Goal: Information Seeking & Learning: Learn about a topic

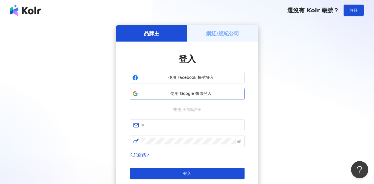
click at [188, 94] on span "使用 Google 帳號登入" at bounding box center [191, 94] width 102 height 6
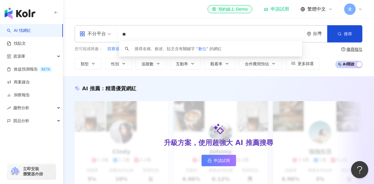
type input "*"
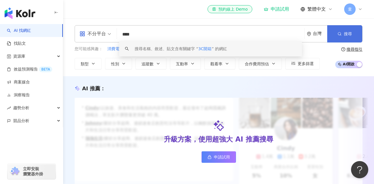
type input "****"
click at [346, 33] on span "搜尋" at bounding box center [348, 34] width 8 height 5
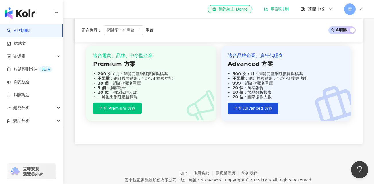
scroll to position [718, 0]
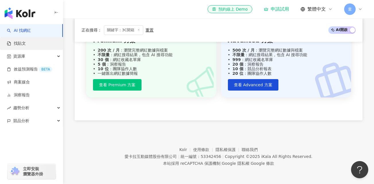
click at [26, 45] on link "找貼文" at bounding box center [16, 44] width 19 height 6
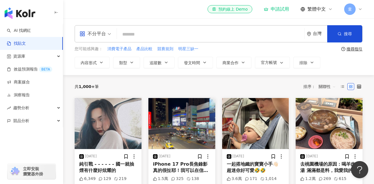
click at [355, 9] on span "童" at bounding box center [349, 8] width 11 height 11
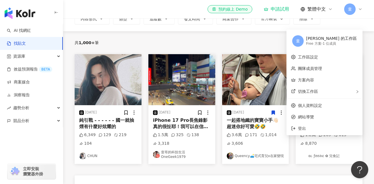
scroll to position [57, 0]
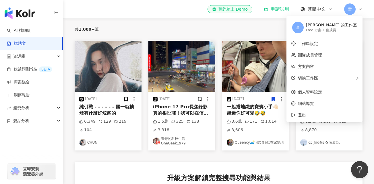
click at [166, 106] on div "iPhone 17 Pro長焦錄影真的很扯耶！我可以在信義區天橋上看到有人被加油…⛽️" at bounding box center [182, 110] width 58 height 13
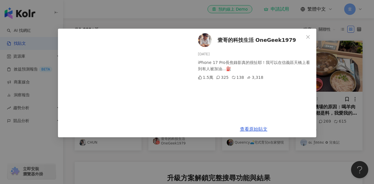
click at [241, 41] on span "壹哥的科技生活 OneGeek1979" at bounding box center [257, 40] width 79 height 8
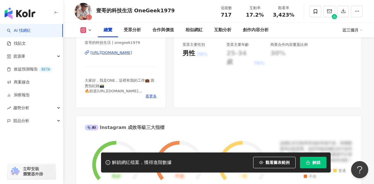
scroll to position [144, 0]
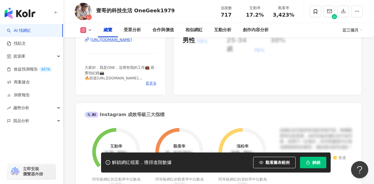
click at [153, 86] on span "看更多" at bounding box center [151, 83] width 11 height 5
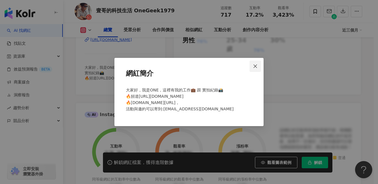
click at [254, 67] on icon "close" at bounding box center [255, 66] width 5 height 5
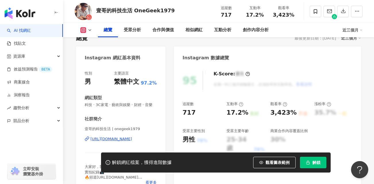
scroll to position [57, 0]
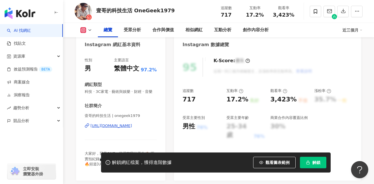
click at [122, 129] on div "https://www.instagram.com/onegeek1979/" at bounding box center [111, 125] width 42 height 5
click at [30, 58] on div "資源庫" at bounding box center [31, 56] width 63 height 13
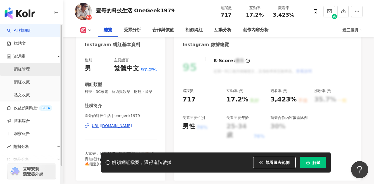
click at [28, 68] on link "網紅管理" at bounding box center [22, 70] width 16 height 6
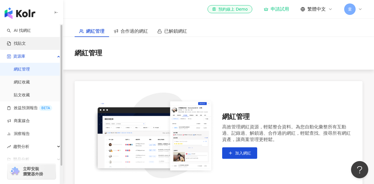
click at [24, 43] on link "找貼文" at bounding box center [16, 44] width 19 height 6
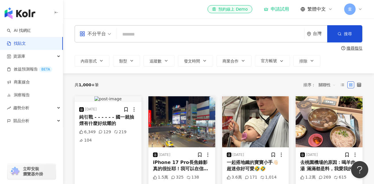
click at [153, 34] on input "search" at bounding box center [210, 34] width 183 height 12
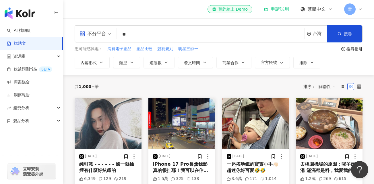
type input "**"
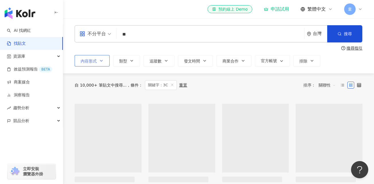
click at [96, 61] on span "內容形式" at bounding box center [89, 61] width 16 height 5
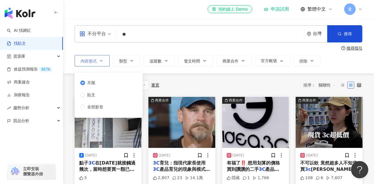
click at [97, 59] on button "內容形式" at bounding box center [92, 60] width 35 height 11
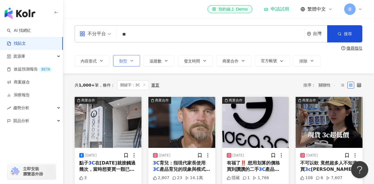
click at [130, 59] on icon "button" at bounding box center [132, 61] width 5 height 5
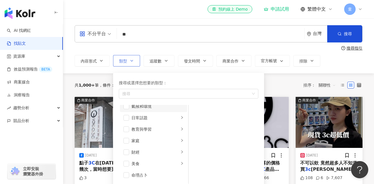
scroll to position [29, 0]
click at [127, 128] on span "button" at bounding box center [126, 129] width 6 height 6
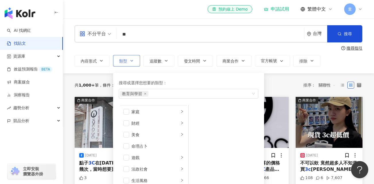
scroll to position [86, 0]
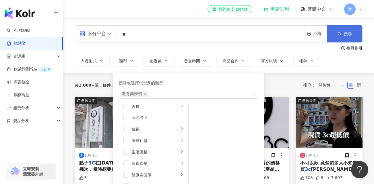
click at [352, 34] on span "搜尋" at bounding box center [348, 34] width 8 height 5
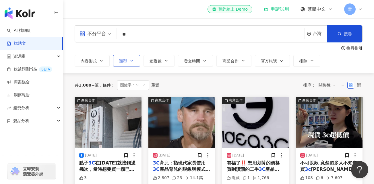
click at [132, 57] on button "類型" at bounding box center [126, 60] width 27 height 11
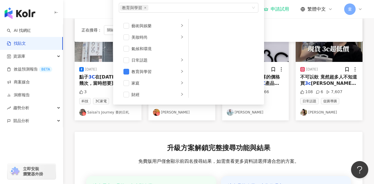
click at [145, 122] on div "商業合作 2024/4/8 點子 3C 在四年前就接觸過幾次，當時想要買一顆已經停產的鏡頭， 找了許多地方都沒有賣，最後是在蝦皮上的點子 3C 看到，立刻跟店…" at bounding box center [219, 150] width 288 height 278
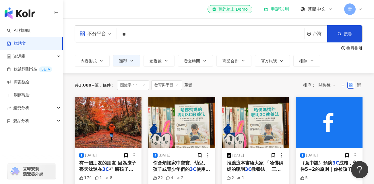
click at [131, 34] on input "**" at bounding box center [210, 34] width 183 height 12
click at [351, 32] on span "搜尋" at bounding box center [348, 34] width 8 height 5
click at [177, 84] on icon at bounding box center [177, 85] width 3 height 3
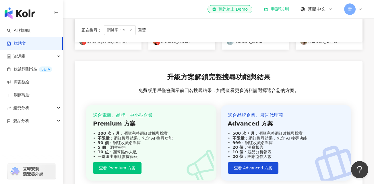
scroll to position [172, 0]
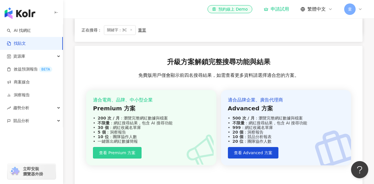
click at [127, 152] on span "查看 Premium 方案" at bounding box center [117, 153] width 36 height 5
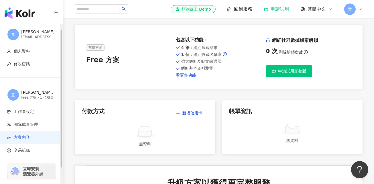
scroll to position [24, 0]
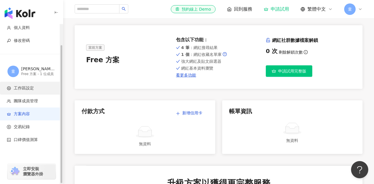
click at [30, 86] on span "工作區設定" at bounding box center [24, 89] width 20 height 6
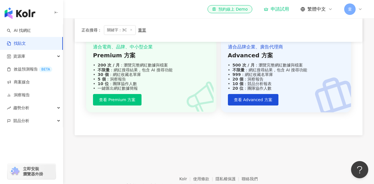
scroll to position [255, 0]
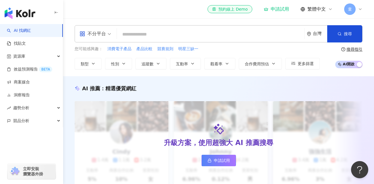
click at [358, 9] on icon at bounding box center [360, 9] width 5 height 5
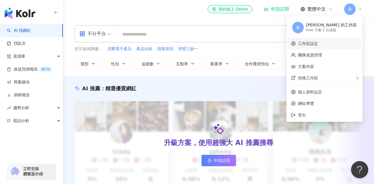
click at [318, 46] on link "工作區設定" at bounding box center [308, 43] width 20 height 5
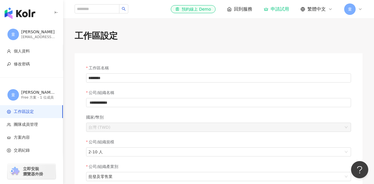
click at [349, 7] on span "童" at bounding box center [350, 9] width 4 height 6
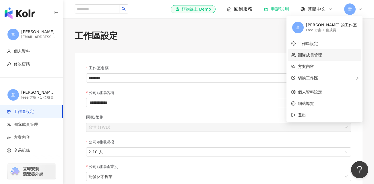
click at [322, 55] on link "團隊成員管理" at bounding box center [310, 55] width 24 height 5
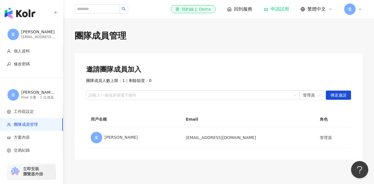
click at [351, 11] on span "童" at bounding box center [350, 9] width 4 height 6
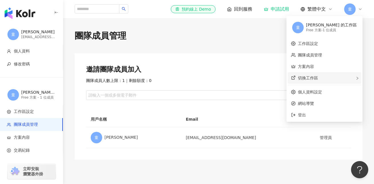
click at [318, 79] on span "切換工作區" at bounding box center [308, 78] width 20 height 5
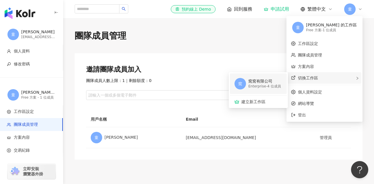
click at [281, 84] on div "Enterprise - 4 位成員" at bounding box center [264, 86] width 33 height 5
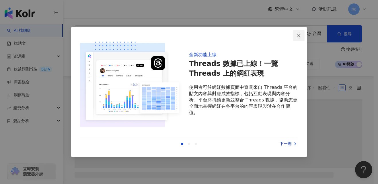
click at [299, 34] on icon "close" at bounding box center [299, 35] width 5 height 5
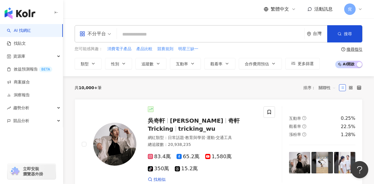
click at [136, 33] on input "search" at bounding box center [210, 34] width 183 height 11
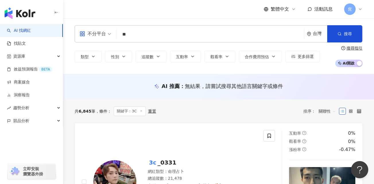
click at [325, 82] on div "AI 推薦 ： 無結果，請嘗試搜尋其他語言關鍵字或條件" at bounding box center [218, 87] width 311 height 26
click at [94, 55] on icon "button" at bounding box center [93, 56] width 5 height 5
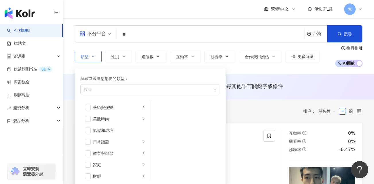
click at [96, 55] on button "類型 搜尋或選擇您想要的類型： 搜尋 藝術與娛樂 美妝時尚 氣候和環境 日常話題 教育與學習 家庭 財經 美食 命理占卜 遊戲 法政社會 生活風格 影視娛樂 …" at bounding box center [88, 56] width 27 height 11
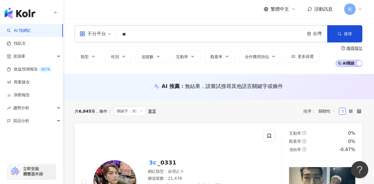
click at [109, 36] on span "不分平台" at bounding box center [96, 33] width 32 height 9
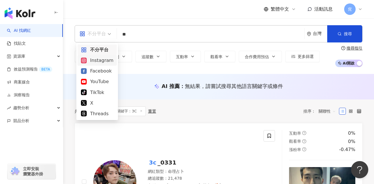
click at [101, 63] on div "Instagram" at bounding box center [97, 60] width 32 height 7
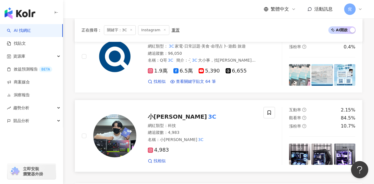
scroll to position [1062, 0]
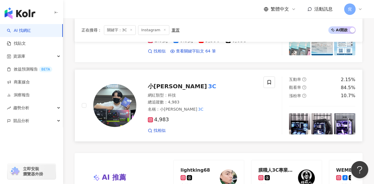
click at [163, 83] on span "小蔡說" at bounding box center [177, 86] width 59 height 7
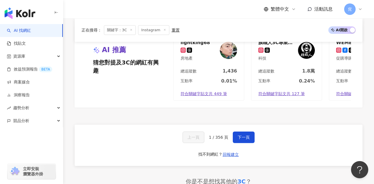
scroll to position [1263, 0]
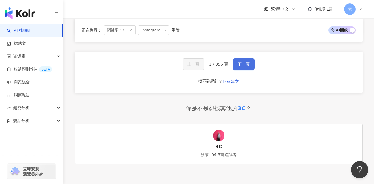
click at [236, 59] on button "下一頁" at bounding box center [244, 64] width 22 height 11
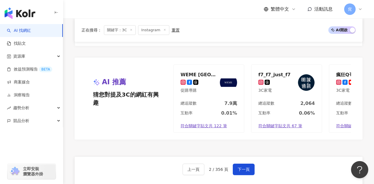
scroll to position [1175, 0]
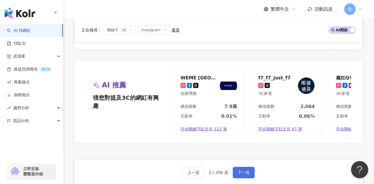
click at [241, 171] on span "下一頁" at bounding box center [244, 173] width 12 height 5
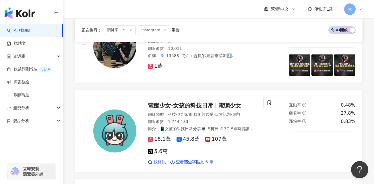
scroll to position [1149, 0]
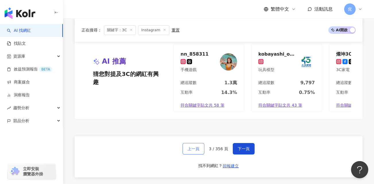
click at [193, 147] on span "上一頁" at bounding box center [194, 149] width 12 height 5
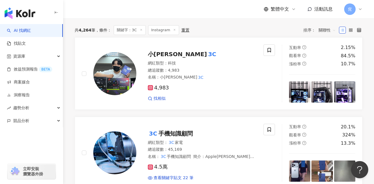
scroll to position [0, 0]
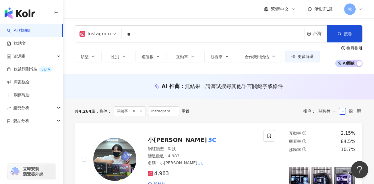
click at [152, 31] on input "**" at bounding box center [213, 34] width 178 height 11
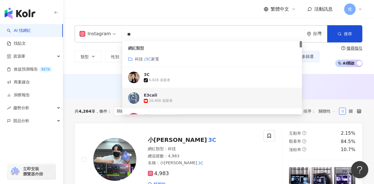
type input "*"
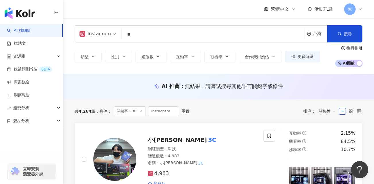
type input "*"
type input "**"
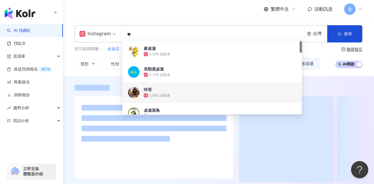
click at [71, 78] on div at bounding box center [218, 132] width 311 height 113
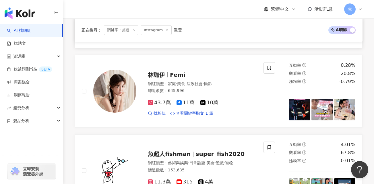
scroll to position [922, 0]
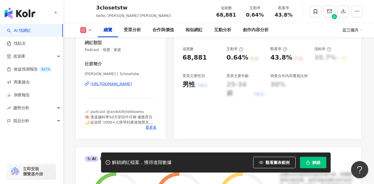
scroll to position [86, 0]
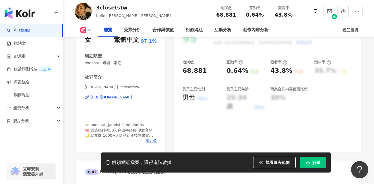
click at [132, 96] on div "[URL][DOMAIN_NAME]" at bounding box center [111, 97] width 42 height 5
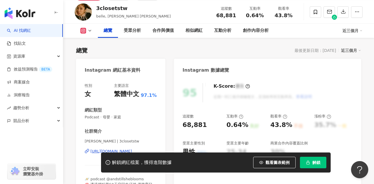
scroll to position [0, 0]
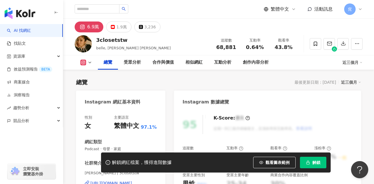
click at [360, 11] on icon at bounding box center [360, 9] width 5 height 5
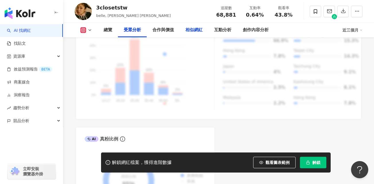
scroll to position [603, 0]
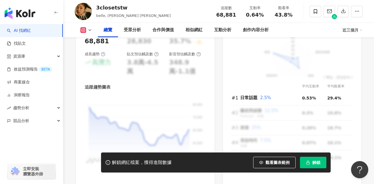
scroll to position [431, 0]
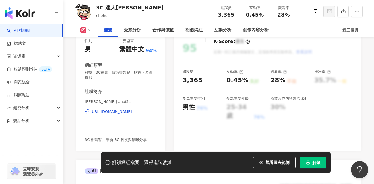
scroll to position [86, 0]
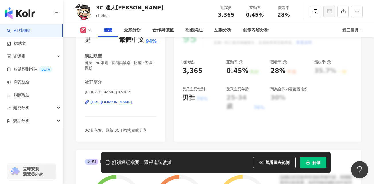
click at [132, 104] on div "[URL][DOMAIN_NAME]" at bounding box center [111, 102] width 42 height 5
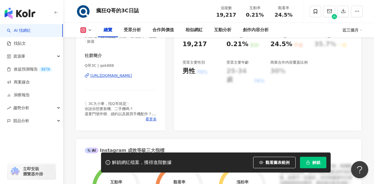
scroll to position [115, 0]
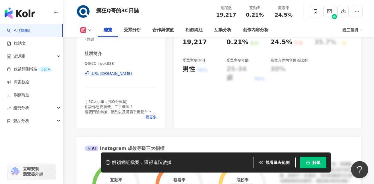
click at [132, 74] on div "[URL][DOMAIN_NAME]" at bounding box center [111, 73] width 42 height 5
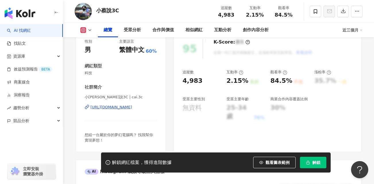
scroll to position [86, 0]
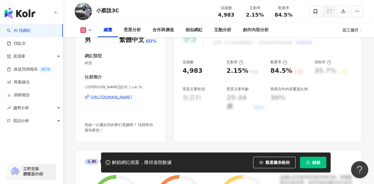
click at [132, 97] on div "https://www.instagram.com/cai.3c/" at bounding box center [111, 97] width 42 height 5
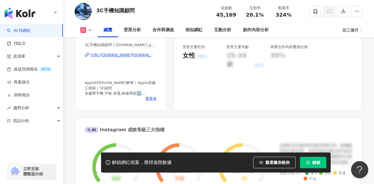
scroll to position [115, 0]
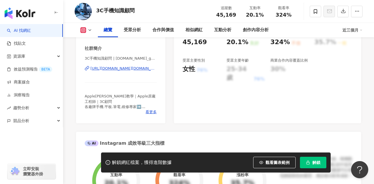
click at [137, 69] on div "https://www.instagram.com/shopp.ing_gogo/" at bounding box center [123, 68] width 66 height 5
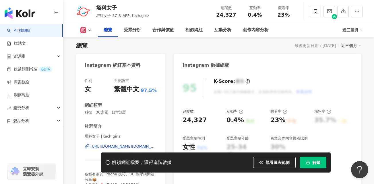
scroll to position [57, 0]
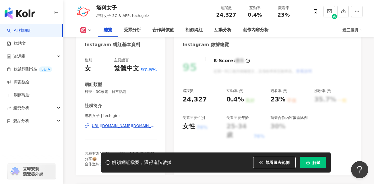
click at [134, 126] on div "https://www.instagram.com/tech.girlz/" at bounding box center [123, 125] width 66 height 5
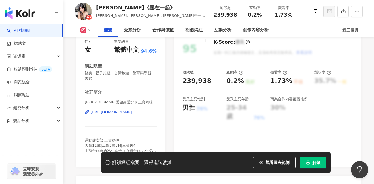
scroll to position [86, 0]
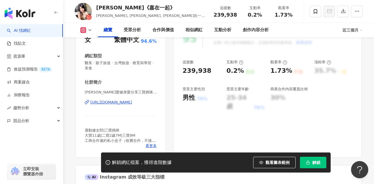
click at [132, 102] on div "[URL][DOMAIN_NAME]" at bounding box center [111, 102] width 42 height 5
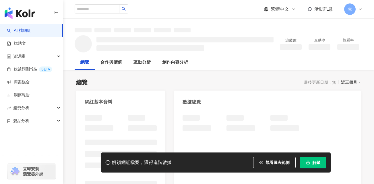
scroll to position [42, 0]
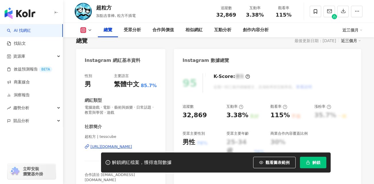
scroll to position [115, 0]
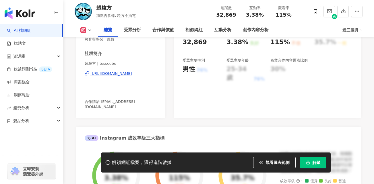
click at [132, 74] on div "[URL][DOMAIN_NAME]" at bounding box center [111, 73] width 42 height 5
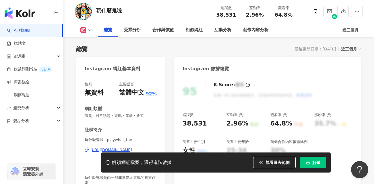
scroll to position [57, 0]
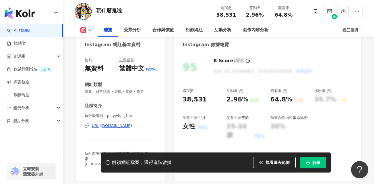
click at [132, 126] on div "[URL][DOMAIN_NAME]" at bounding box center [111, 125] width 42 height 5
